Goal: Transaction & Acquisition: Purchase product/service

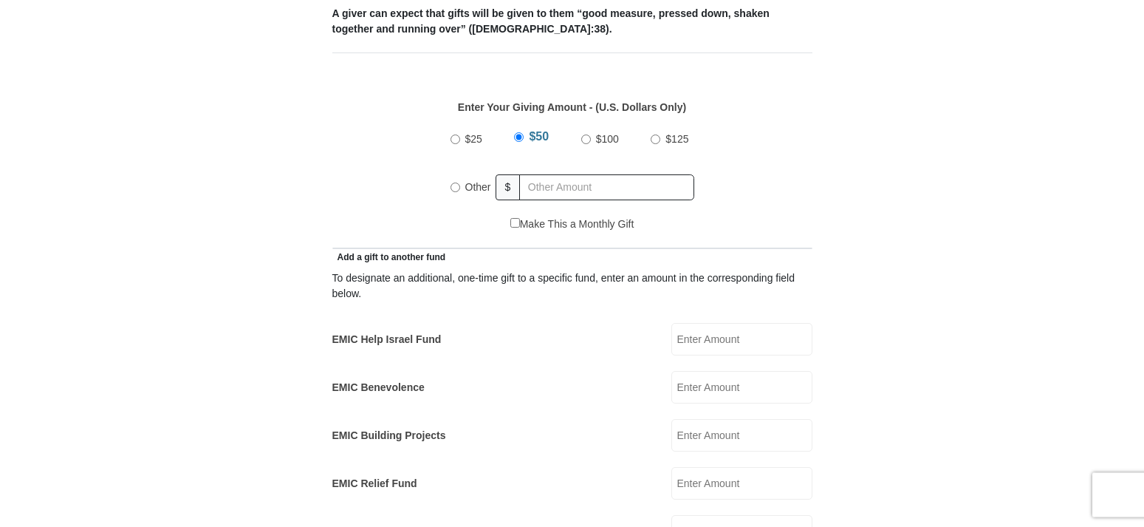
scroll to position [647, 0]
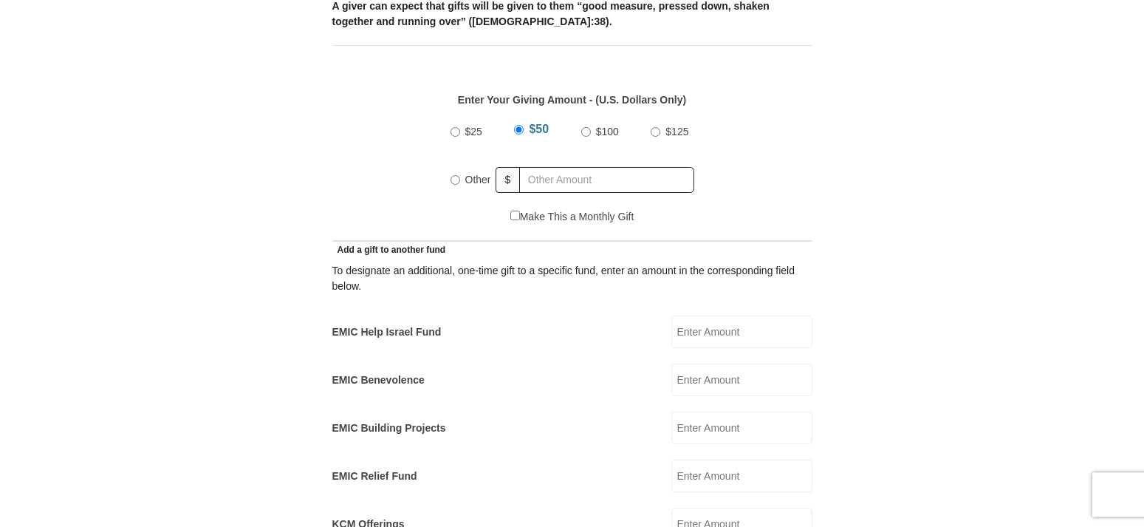
click at [453, 175] on input "Other" at bounding box center [455, 180] width 10 height 10
radio input "true"
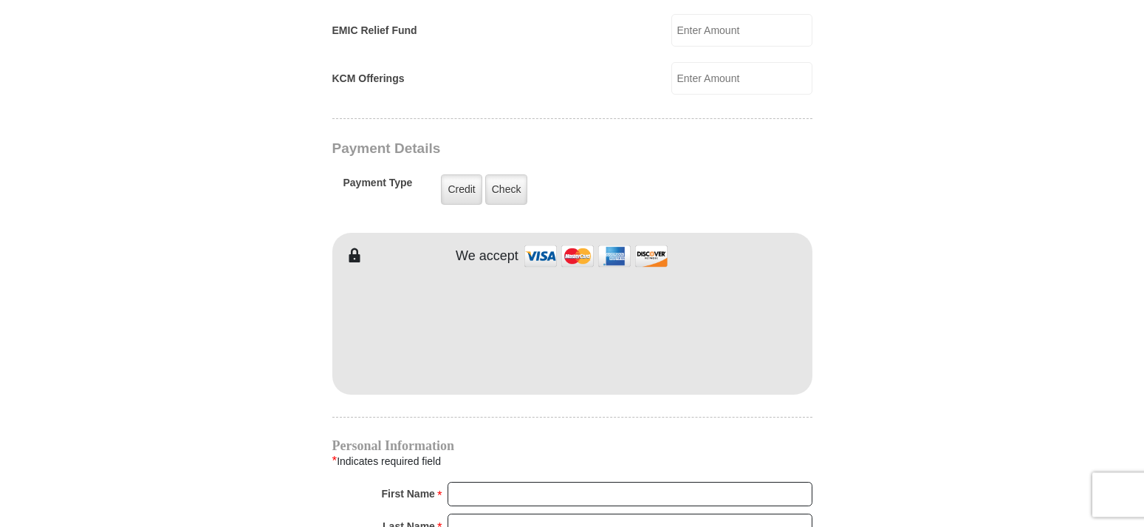
scroll to position [1107, 0]
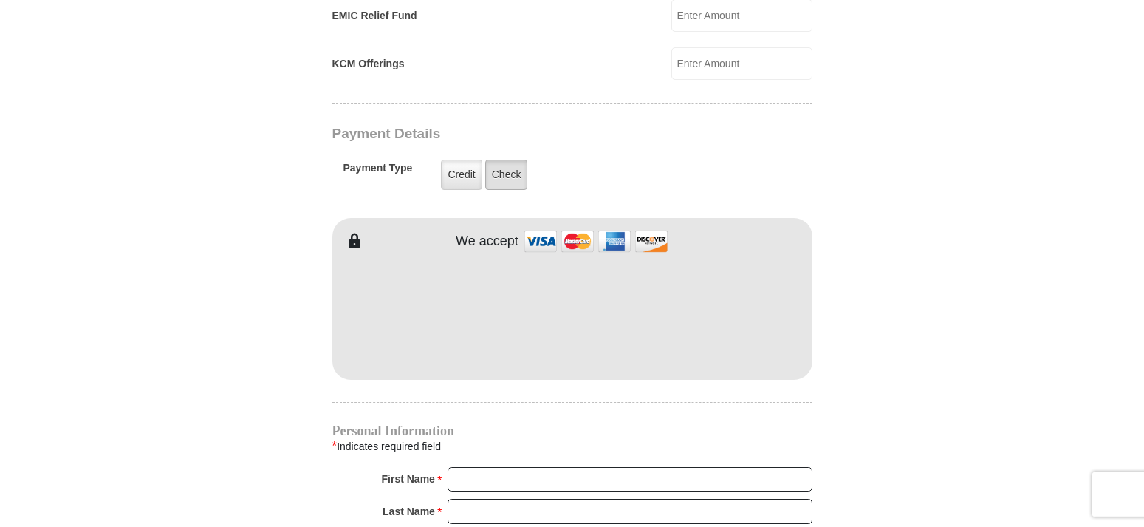
type input "600.00"
click at [513, 160] on label "Check" at bounding box center [506, 175] width 43 height 30
click at [0, 0] on input "Check" at bounding box center [0, 0] width 0 height 0
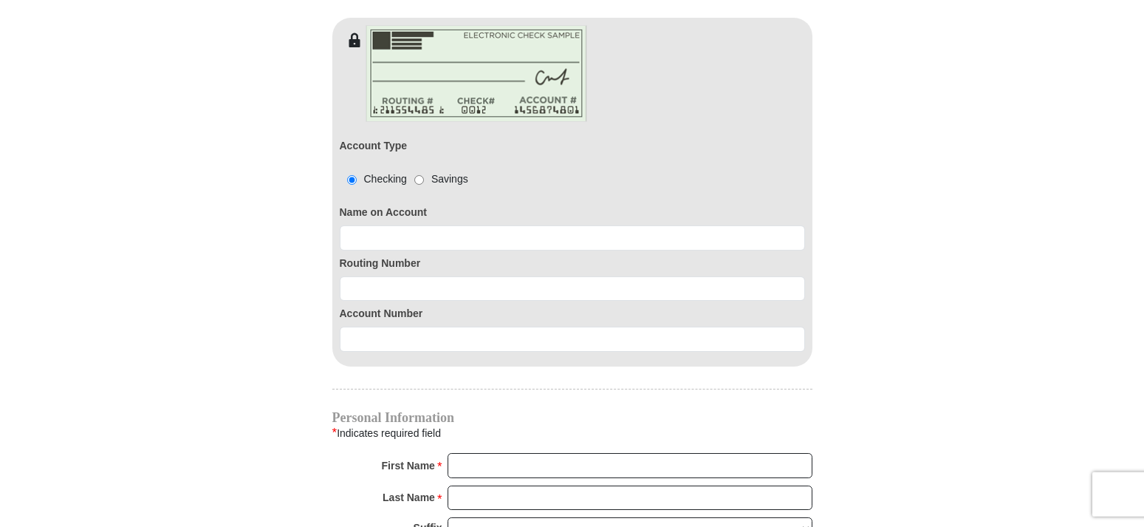
scroll to position [1315, 0]
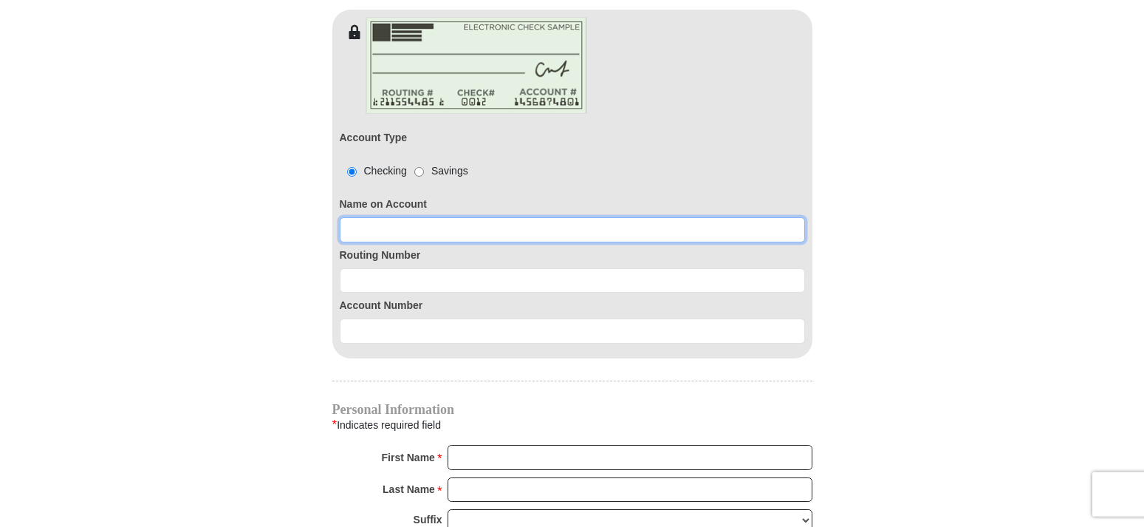
click at [372, 217] on input at bounding box center [572, 229] width 465 height 25
type input "Marceta Brooks"
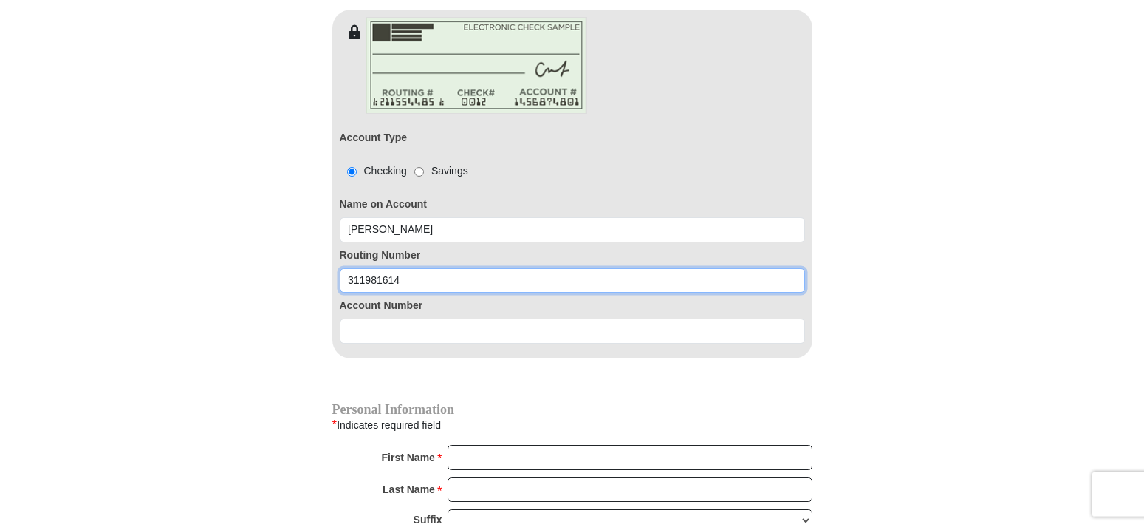
type input "311981614"
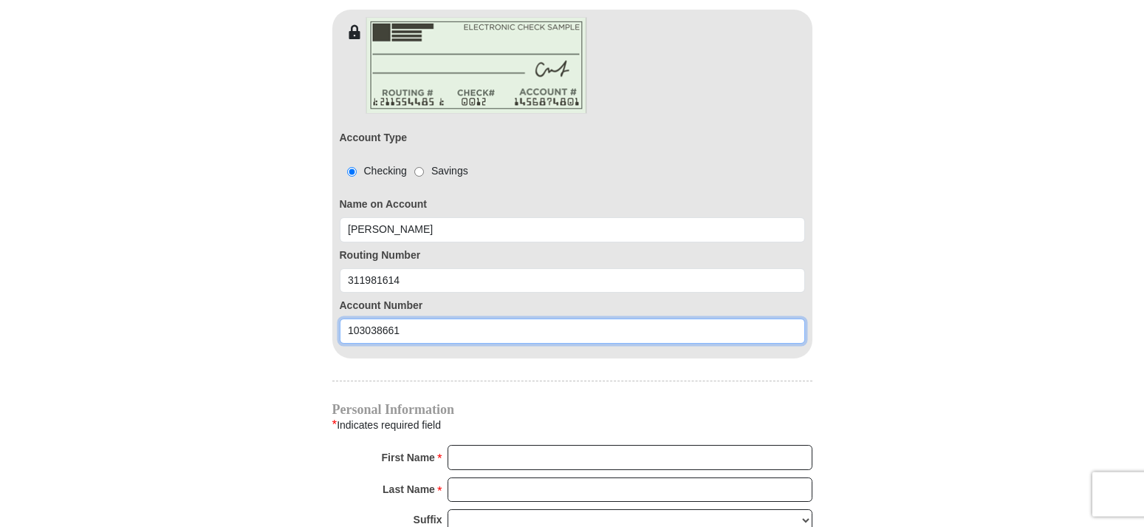
type input "103038661"
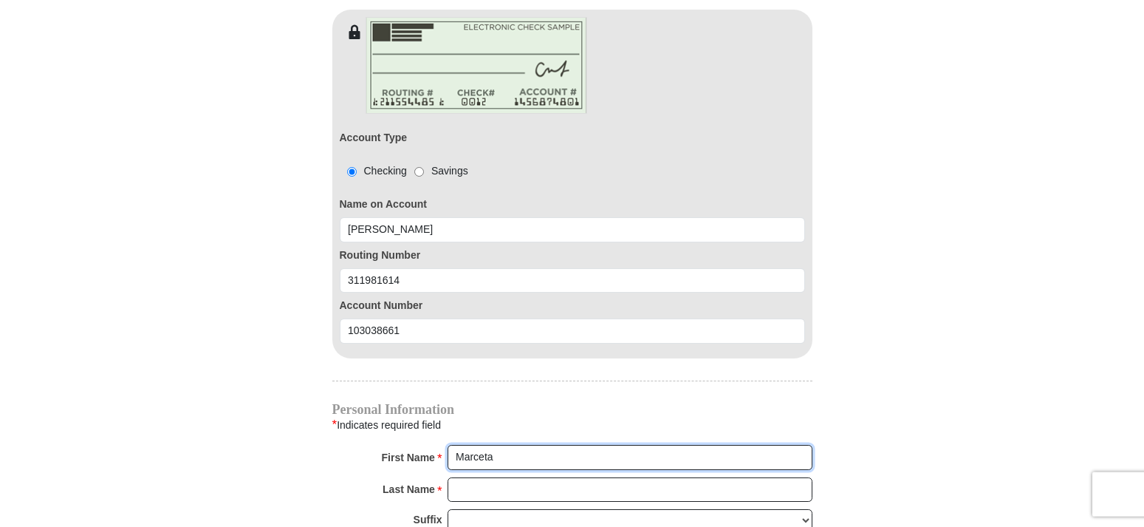
type input "Marceta"
type input "Brooks"
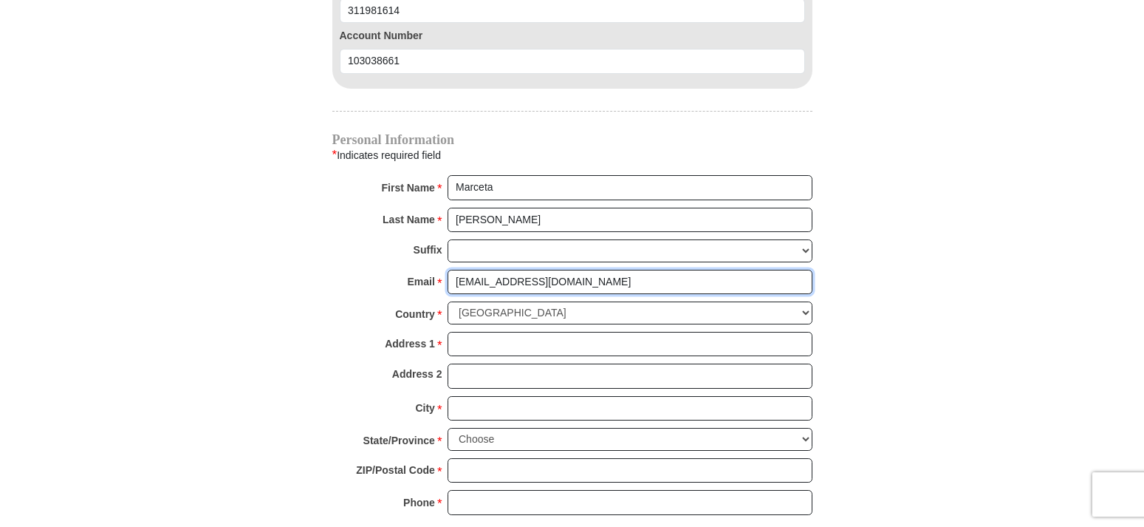
type input "marcetabrooks@gmail.com"
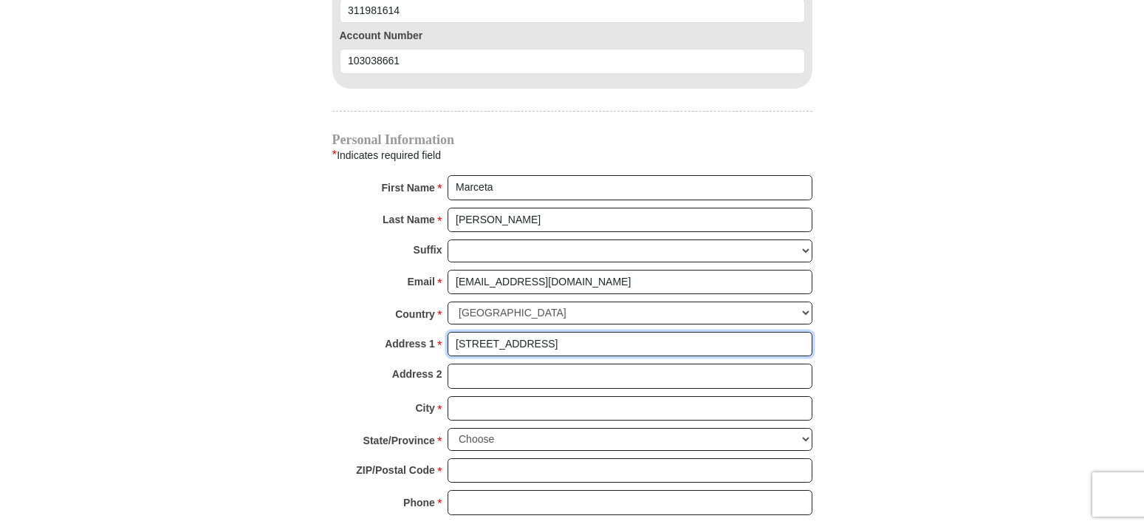
type input "2501 Cibolo Hills Pkwy #2003"
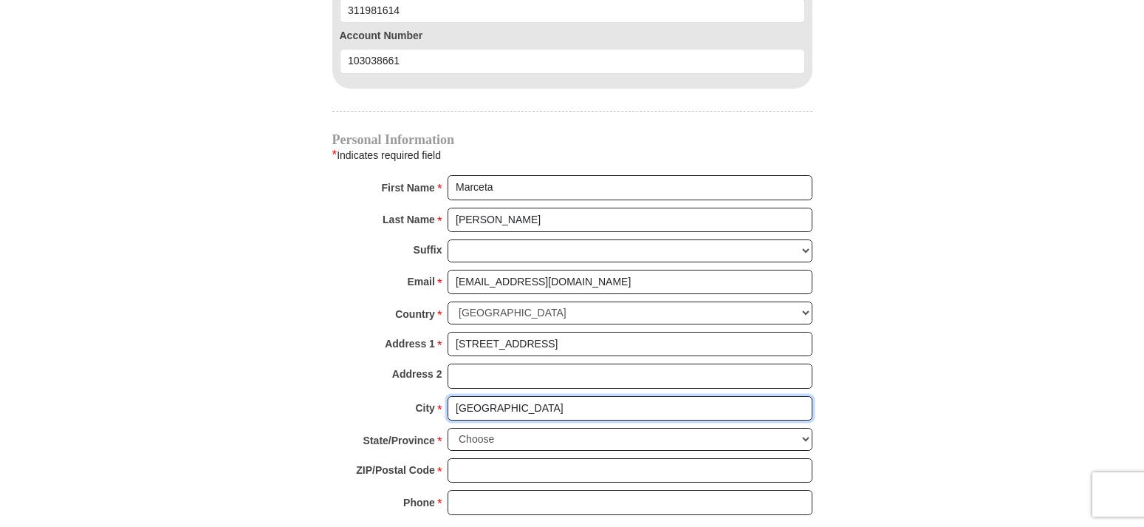
type input "Fort Worth"
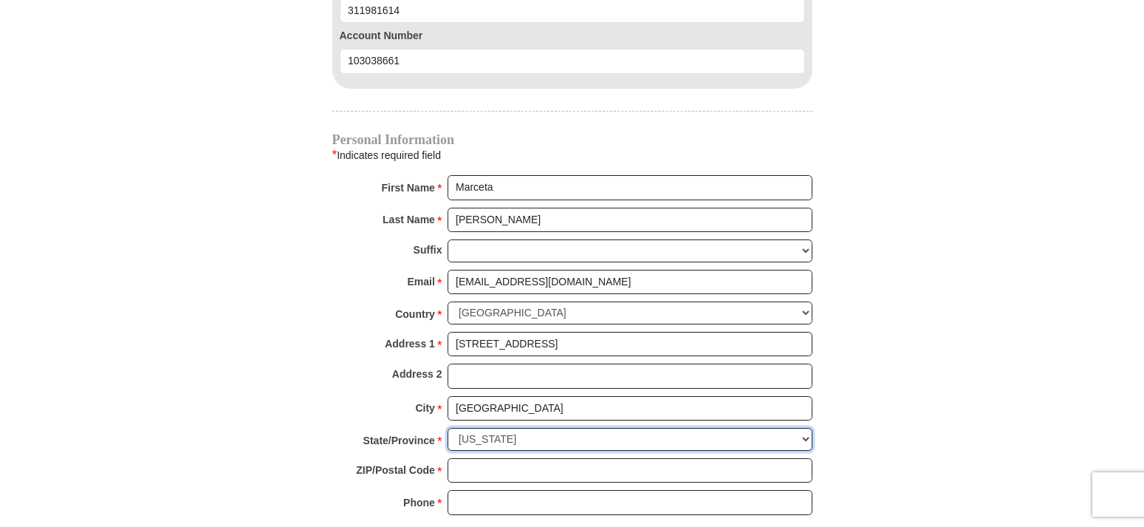
select select "TX"
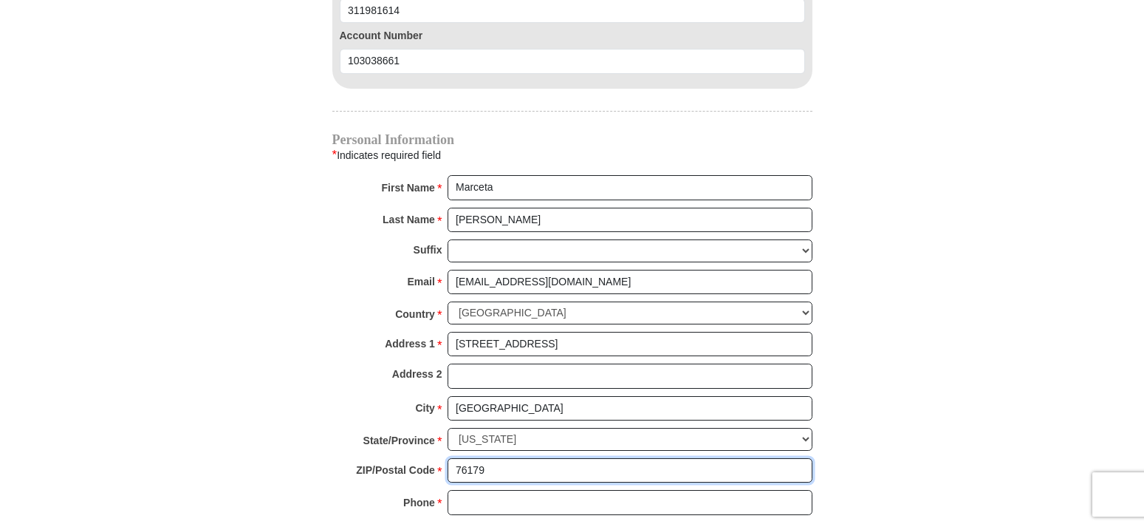
type input "76179"
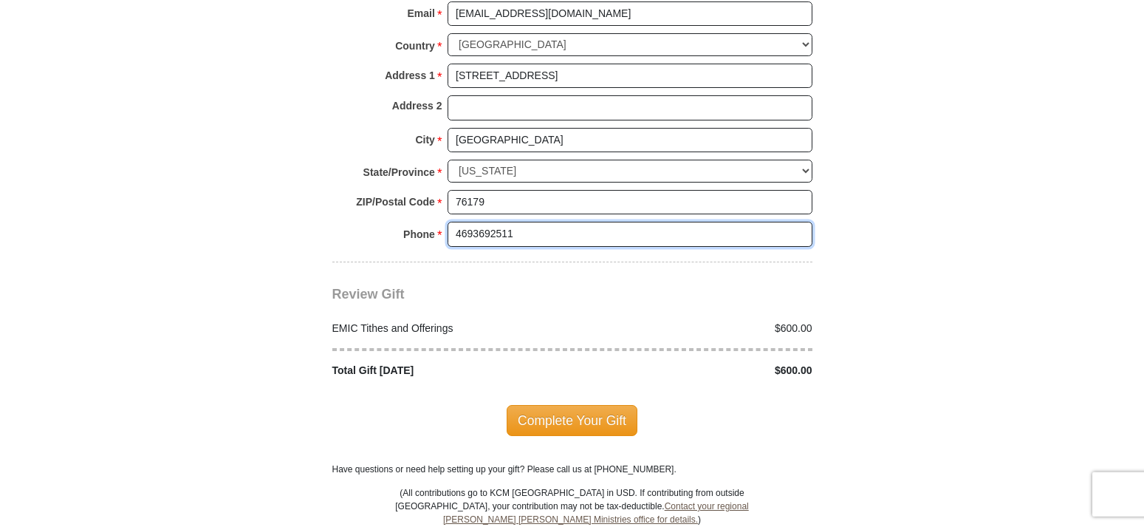
scroll to position [1898, 0]
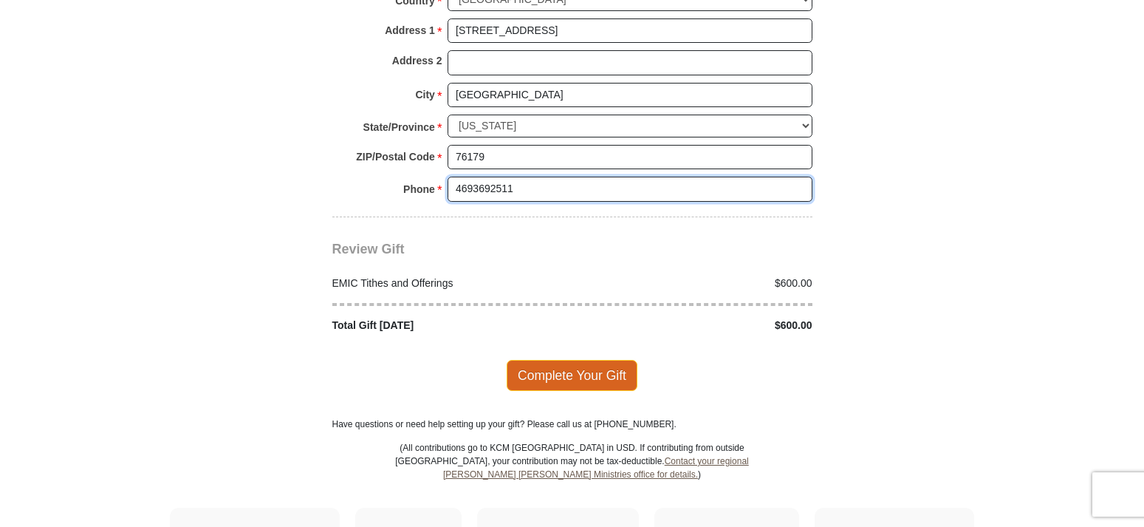
type input "4693692511"
click at [587, 360] on span "Complete Your Gift" at bounding box center [572, 375] width 131 height 31
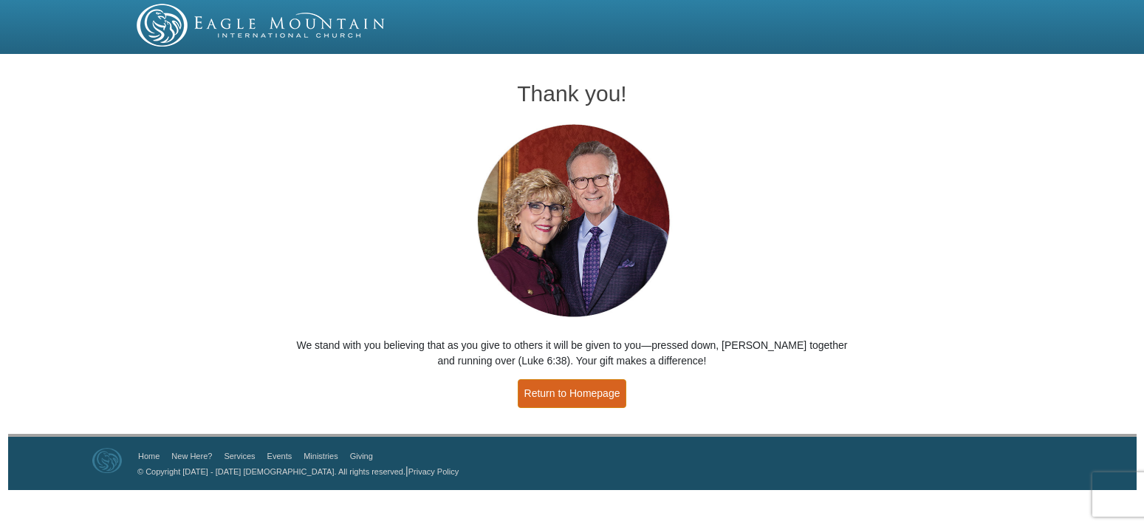
click at [566, 387] on link "Return to Homepage" at bounding box center [572, 393] width 109 height 29
